Goal: Find specific page/section: Find specific page/section

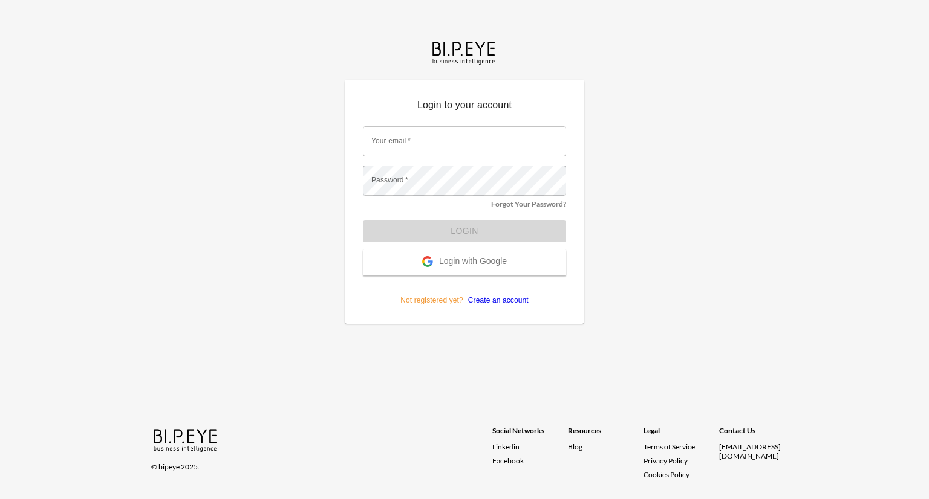
click at [486, 257] on span "Login with Google" at bounding box center [473, 262] width 68 height 12
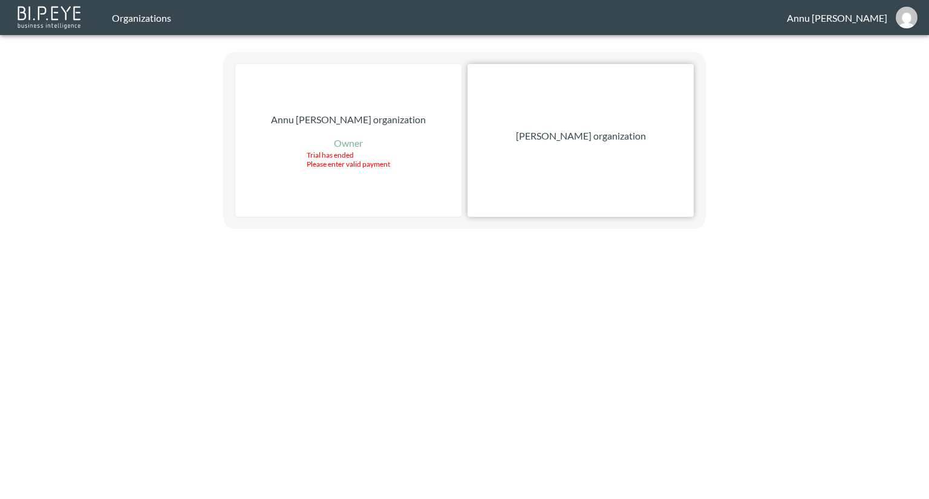
click at [592, 136] on p "[PERSON_NAME] organization" at bounding box center [581, 136] width 130 height 15
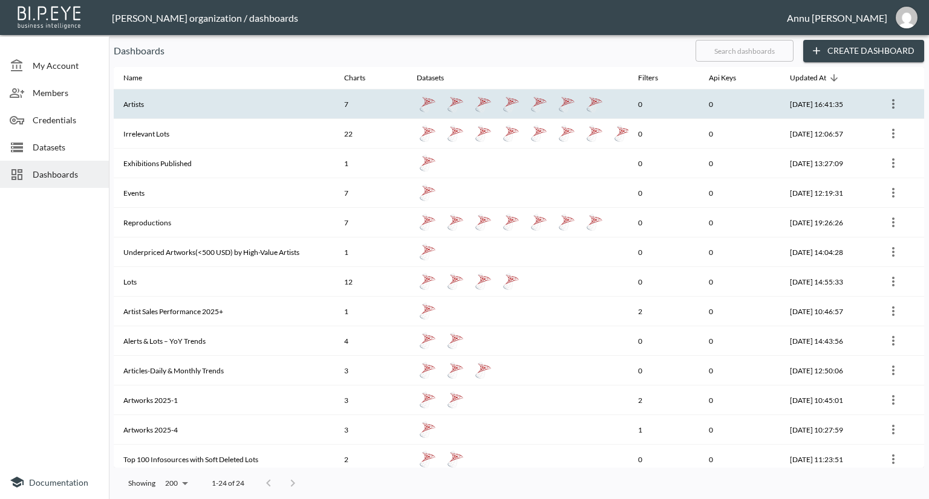
click at [174, 100] on th "Artists" at bounding box center [224, 104] width 221 height 30
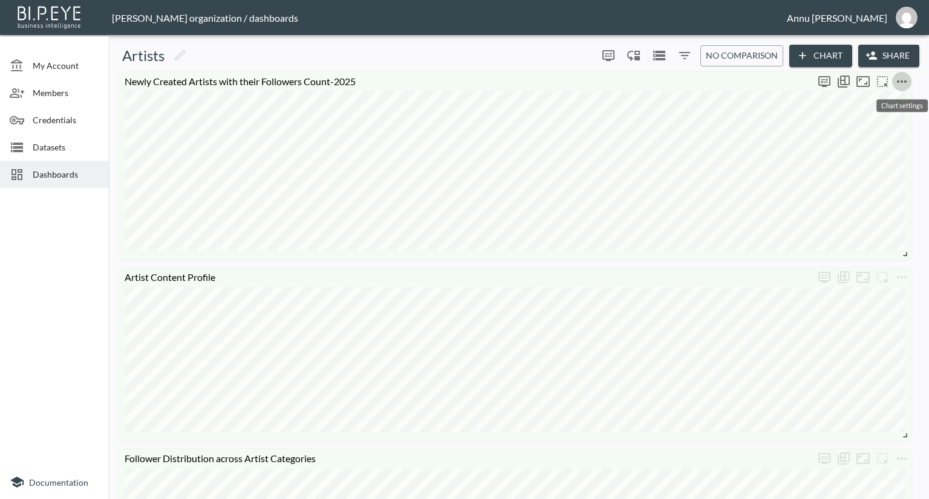
click at [902, 79] on icon "more" at bounding box center [901, 81] width 15 height 15
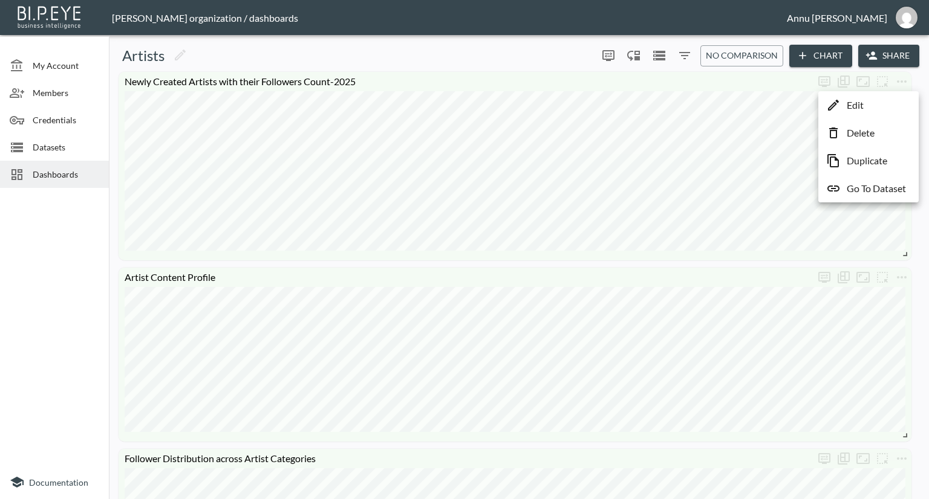
click at [879, 186] on p "Go To Dataset" at bounding box center [875, 188] width 59 height 15
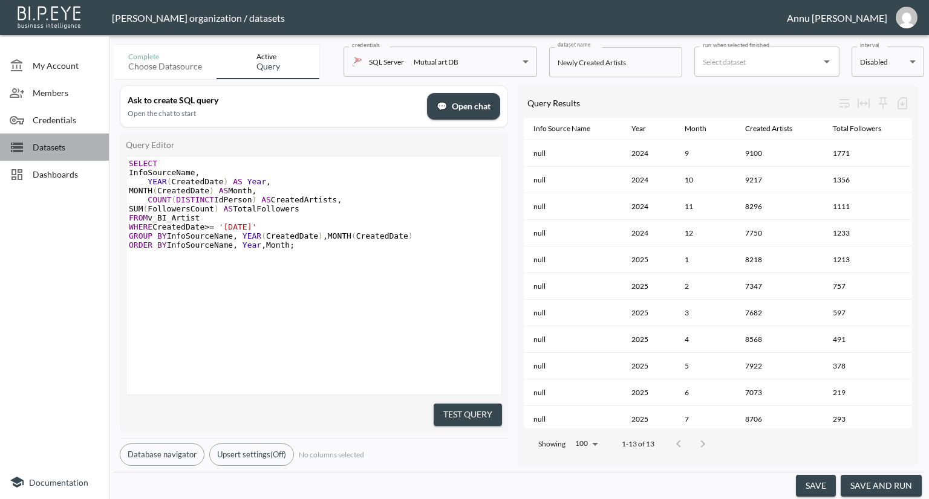
click at [71, 151] on span "Datasets" at bounding box center [66, 147] width 66 height 13
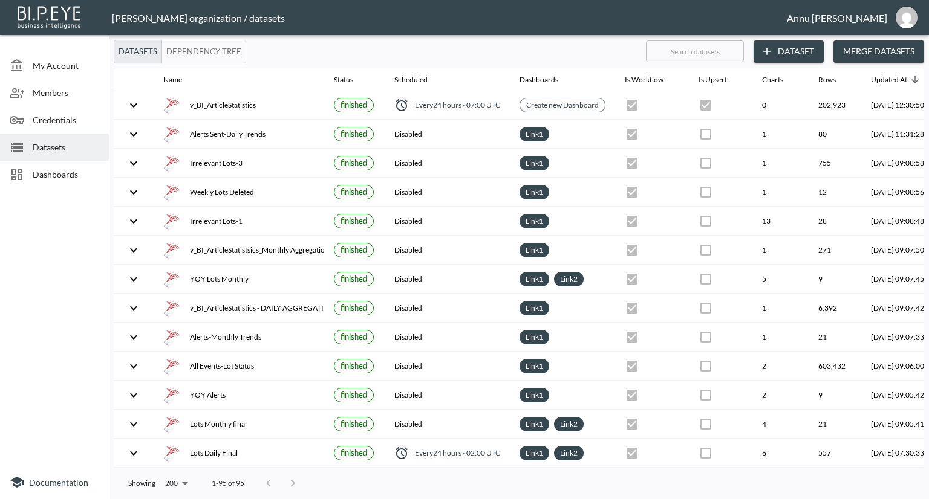
click at [80, 170] on span "Dashboards" at bounding box center [66, 174] width 66 height 13
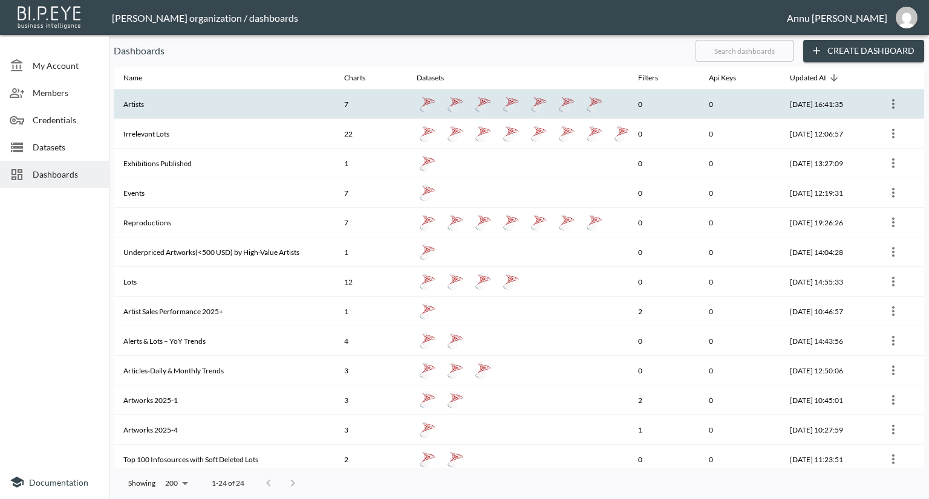
click at [158, 114] on th "Artists" at bounding box center [224, 104] width 221 height 30
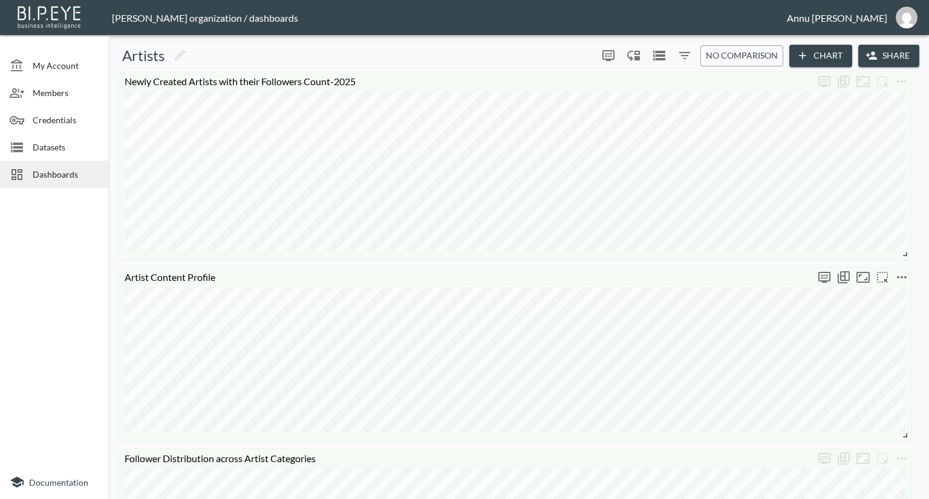
scroll to position [121, 0]
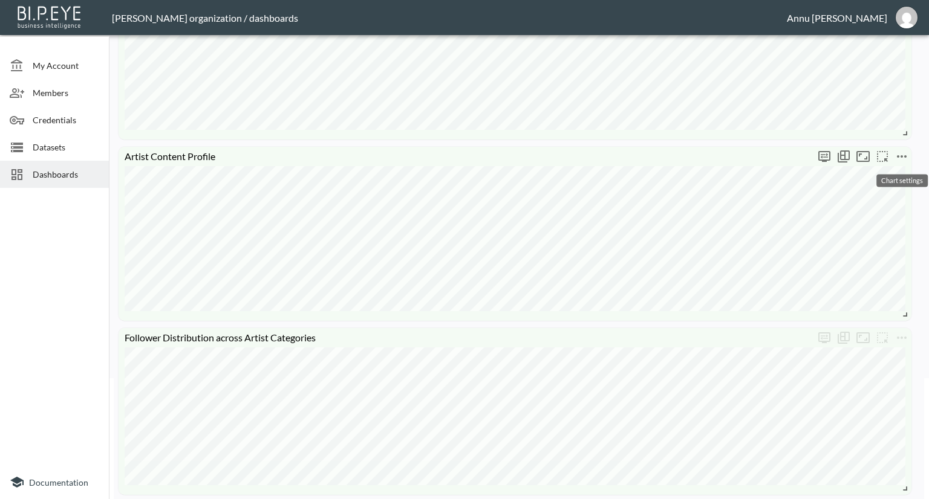
click at [897, 158] on icon "more" at bounding box center [901, 156] width 15 height 15
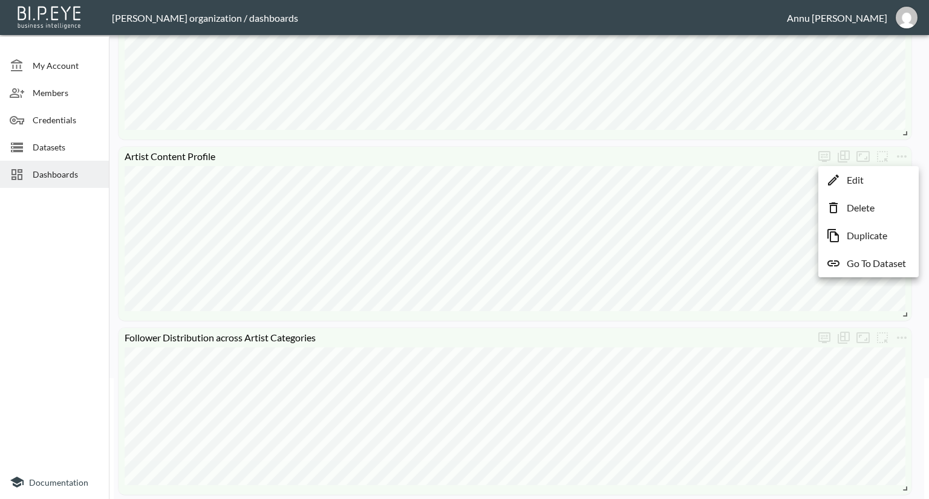
click at [878, 260] on p "Go To Dataset" at bounding box center [875, 263] width 59 height 15
